Goal: Information Seeking & Learning: Learn about a topic

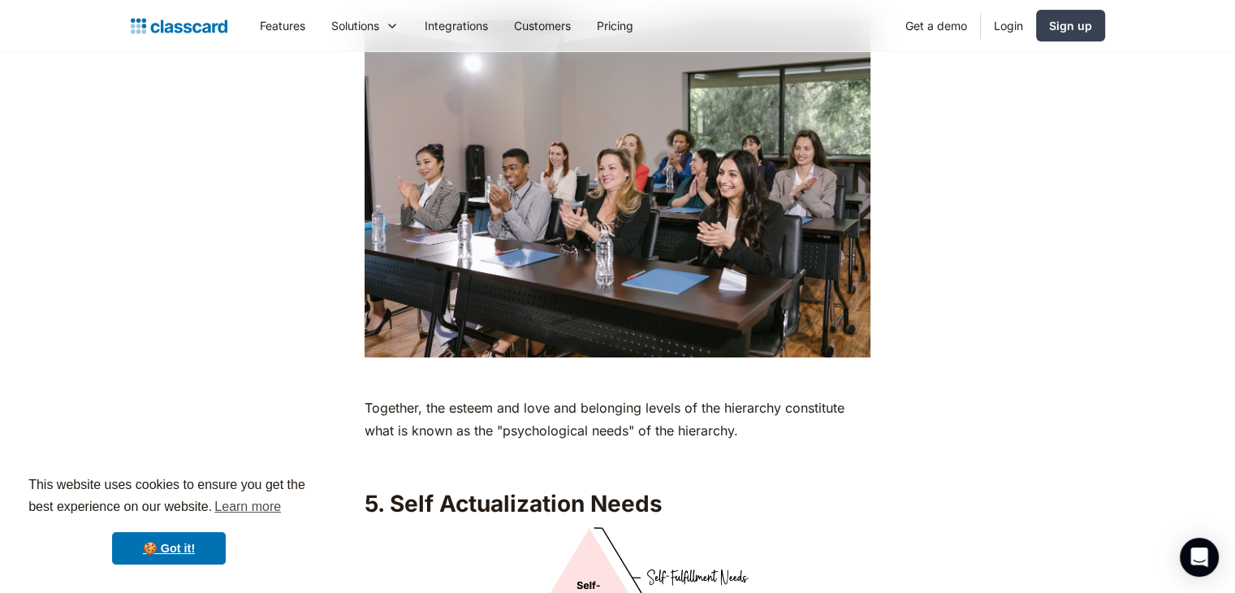
scroll to position [6360, 0]
click at [146, 559] on link "🍪 Got it!" at bounding box center [169, 548] width 114 height 32
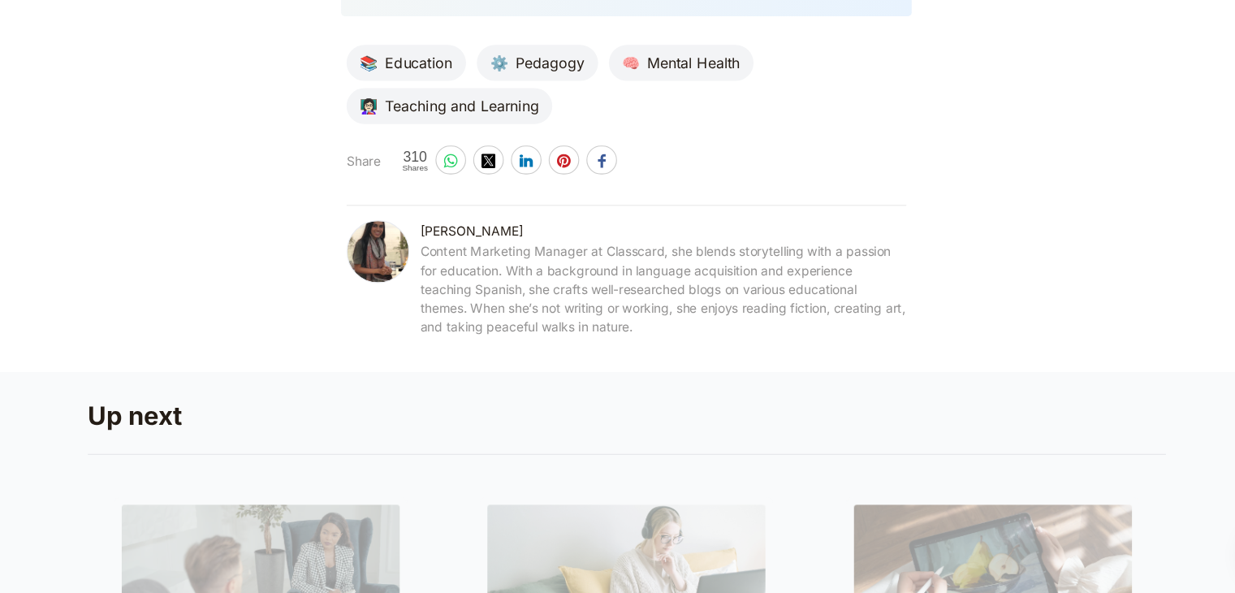
scroll to position [8297, 0]
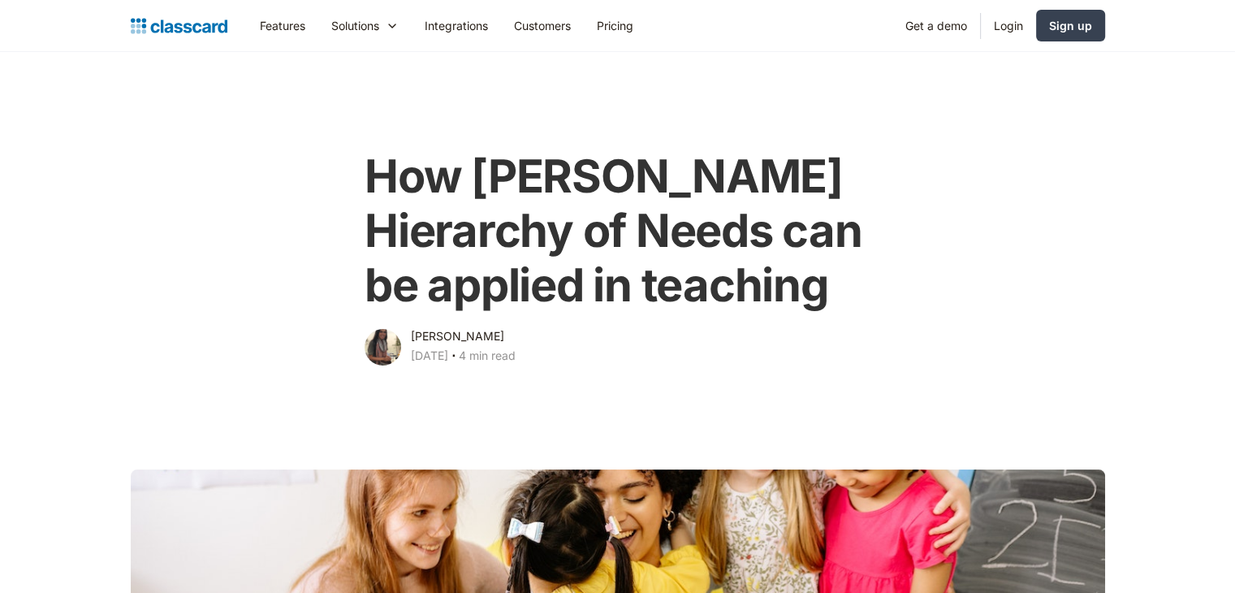
click at [419, 274] on h1 "How [PERSON_NAME] Hierarchy of Needs can be applied in teaching" at bounding box center [617, 231] width 506 height 164
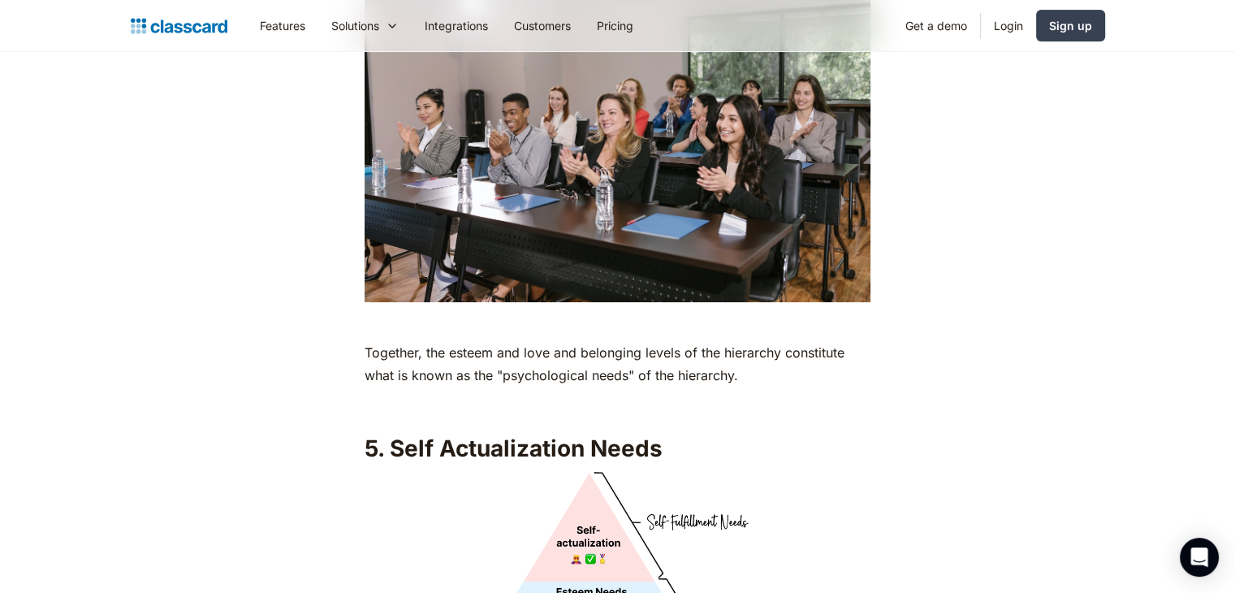
scroll to position [6668, 0]
